Goal: Check status: Check status

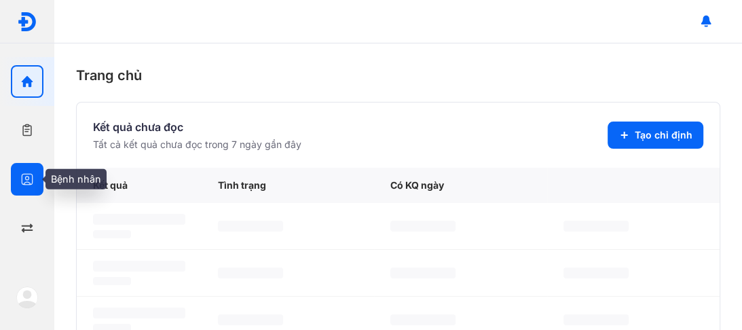
click at [26, 177] on icon "button" at bounding box center [27, 179] width 14 height 14
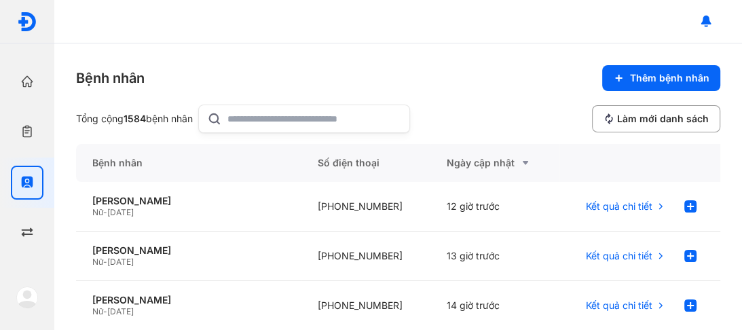
click at [215, 119] on use at bounding box center [216, 120] width 18 height 18
click at [227, 119] on input "text" at bounding box center [314, 118] width 174 height 27
click at [238, 116] on input "text" at bounding box center [314, 118] width 174 height 27
type input "*"
type input "****"
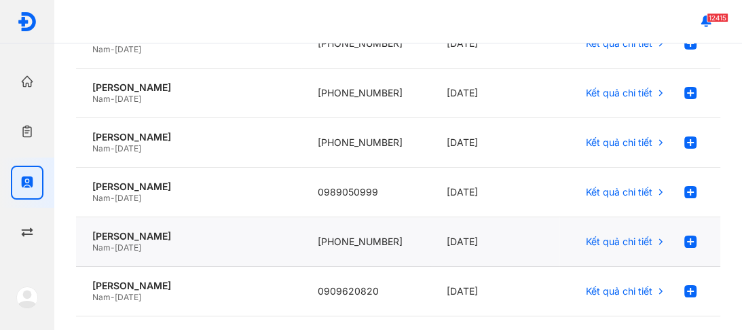
scroll to position [217, 0]
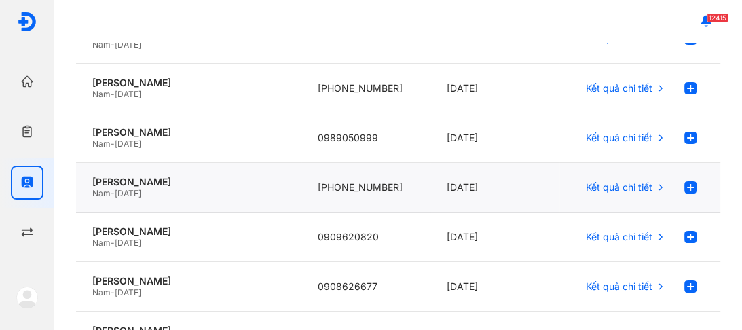
click at [141, 188] on span "[DATE]" at bounding box center [128, 193] width 26 height 10
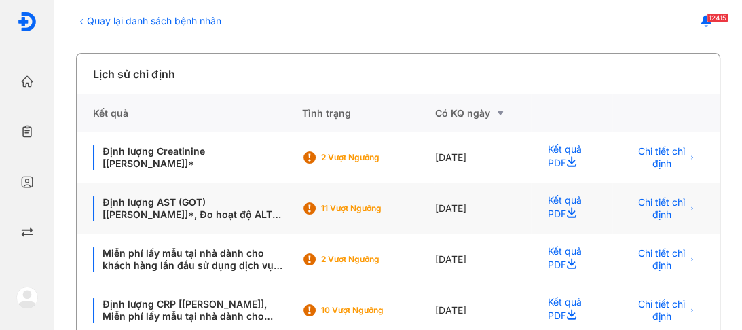
scroll to position [272, 0]
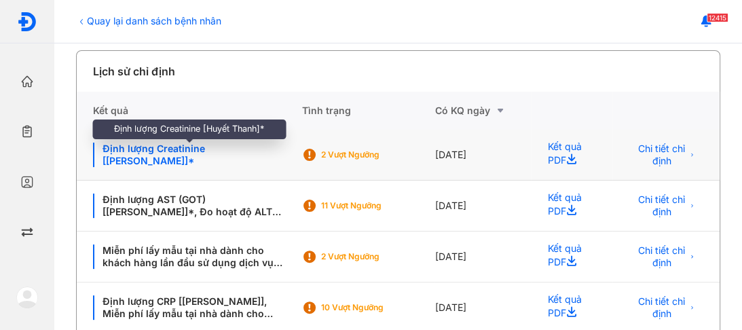
click at [142, 158] on div "Định lượng Creatinine [[PERSON_NAME]]*" at bounding box center [189, 155] width 192 height 24
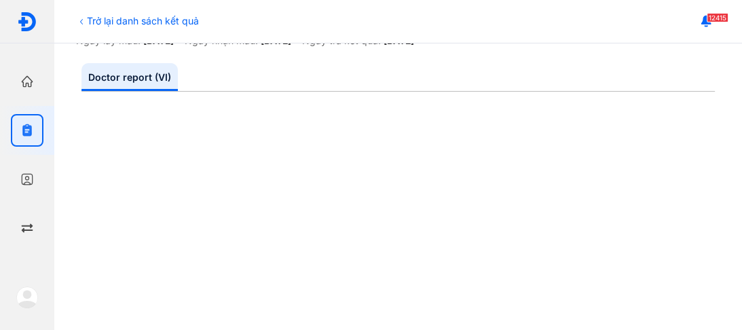
scroll to position [133, 0]
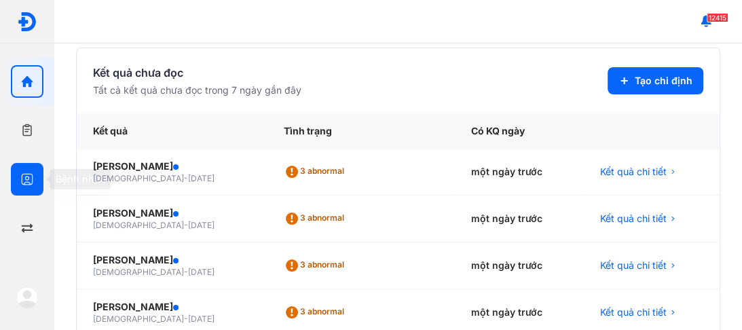
click at [38, 168] on div at bounding box center [27, 179] width 33 height 33
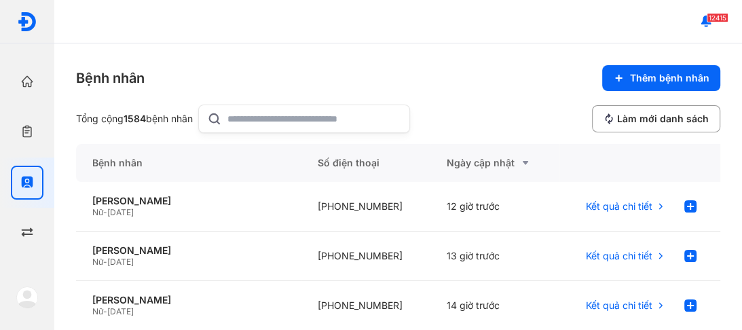
click at [295, 110] on input "text" at bounding box center [314, 118] width 174 height 27
type input "*"
type input "****"
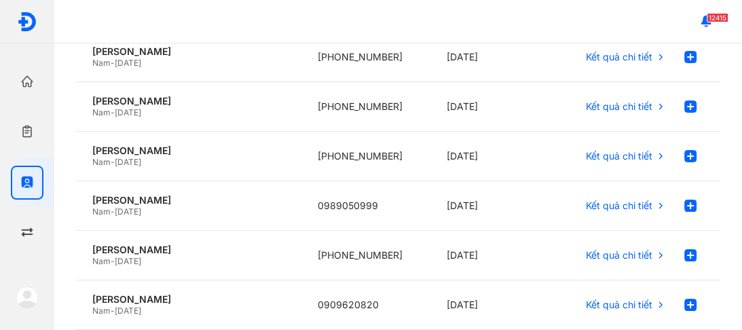
scroll to position [163, 0]
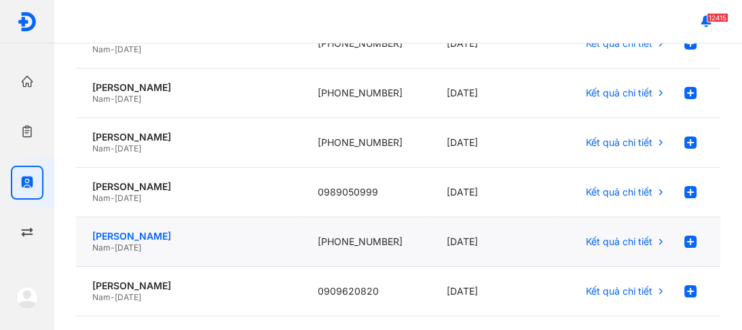
click at [139, 231] on div "[PERSON_NAME]" at bounding box center [188, 236] width 193 height 12
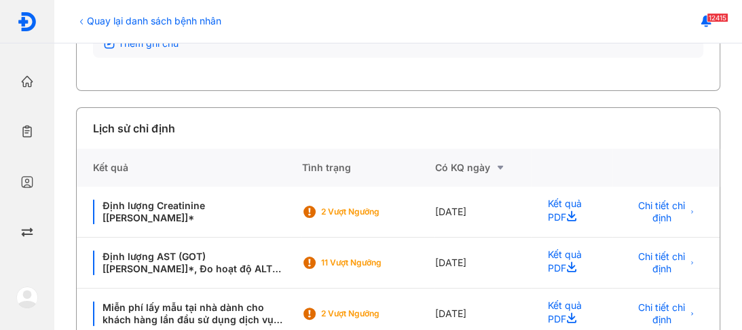
scroll to position [217, 0]
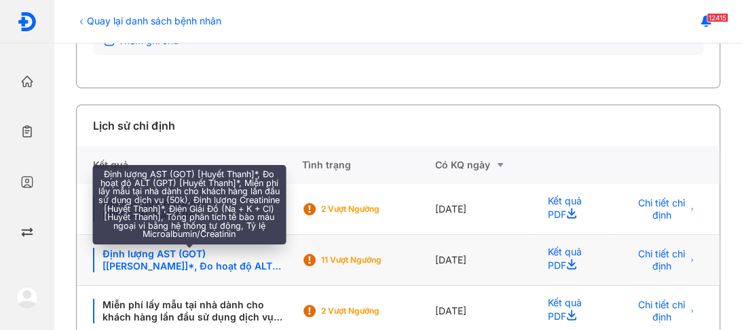
click at [183, 260] on div "Định lượng AST (GOT) [[PERSON_NAME]]*, Đo hoạt độ ALT (GPT) [Huyết Thanh]*, Miễ…" at bounding box center [189, 260] width 192 height 24
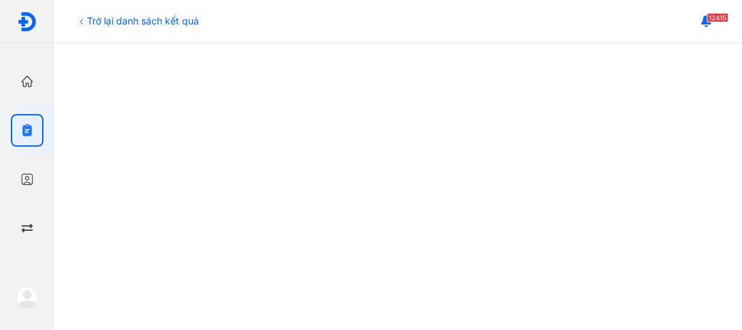
scroll to position [739, 0]
